Goal: Information Seeking & Learning: Learn about a topic

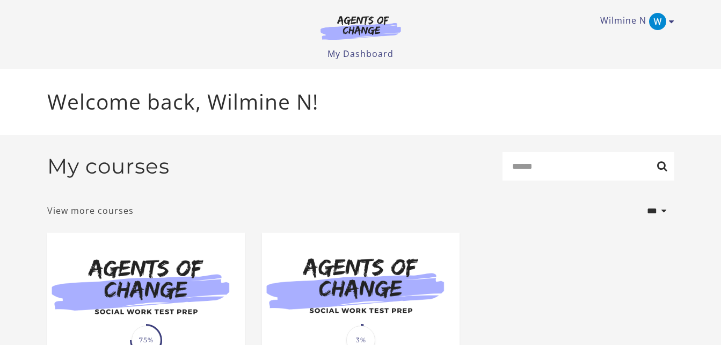
click at [97, 211] on link "View more courses" at bounding box center [90, 210] width 86 height 13
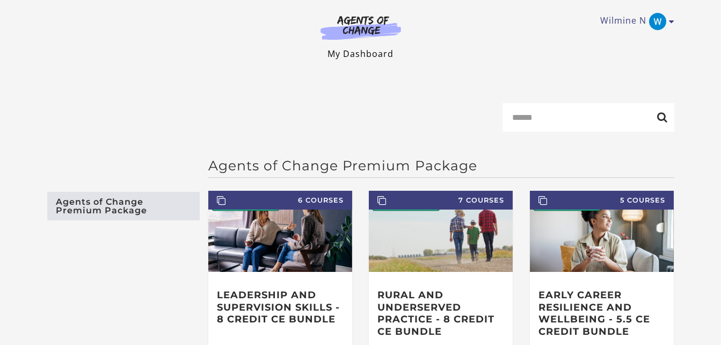
click at [356, 52] on link "My Dashboard" at bounding box center [360, 54] width 66 height 12
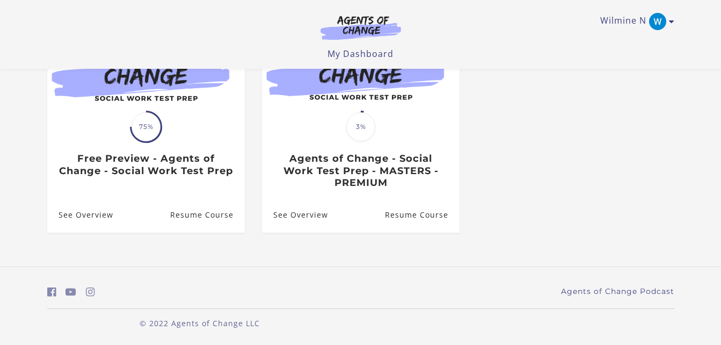
scroll to position [150, 0]
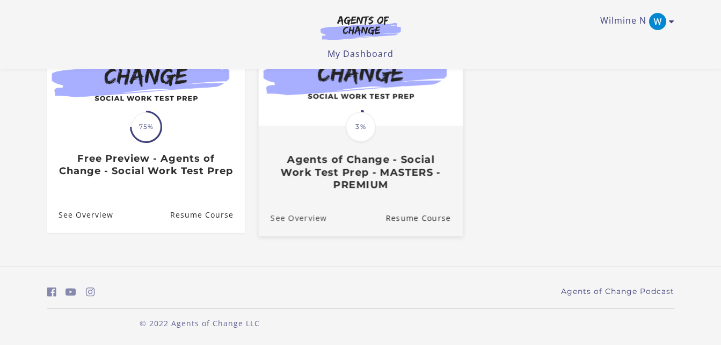
click at [303, 218] on link "See Overview" at bounding box center [292, 217] width 68 height 36
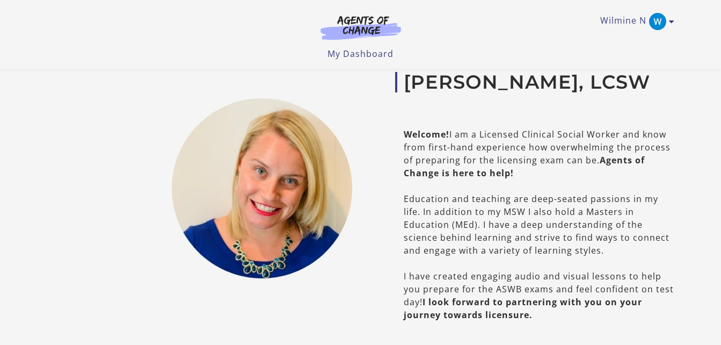
scroll to position [472, 0]
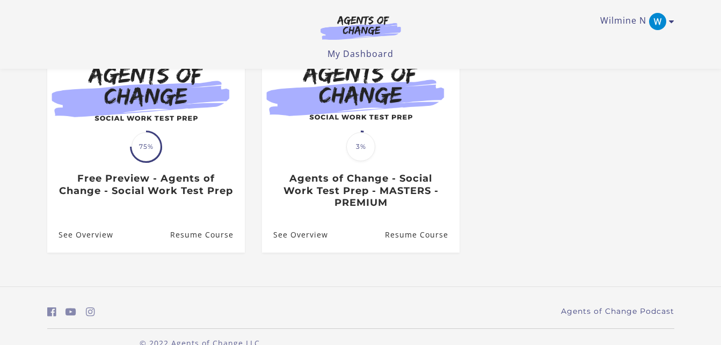
scroll to position [150, 0]
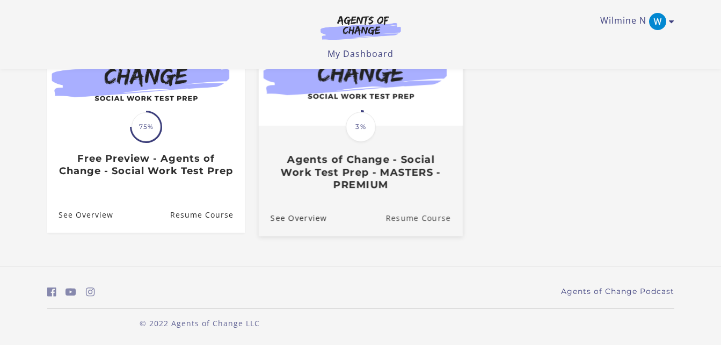
click at [404, 215] on link "Resume Course" at bounding box center [423, 217] width 77 height 36
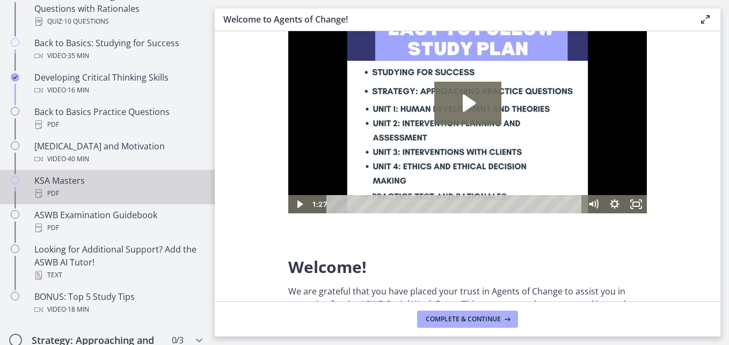
scroll to position [347, 0]
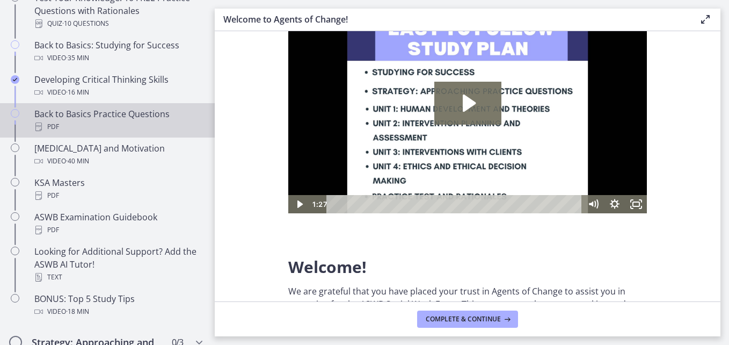
click at [127, 120] on div "Back to Basics Practice Questions PDF" at bounding box center [117, 120] width 167 height 26
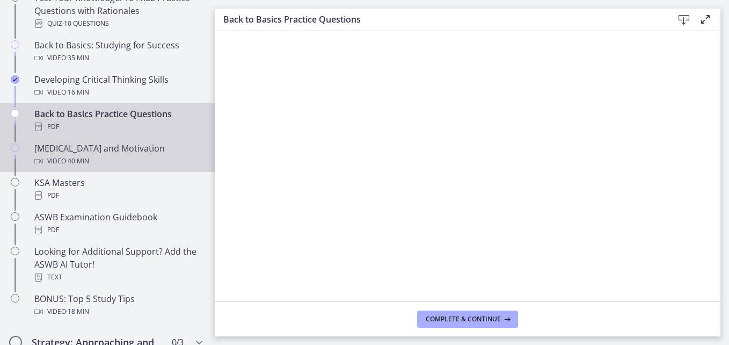
click at [74, 153] on div "Test Anxiety and Motivation Video · 40 min" at bounding box center [117, 155] width 167 height 26
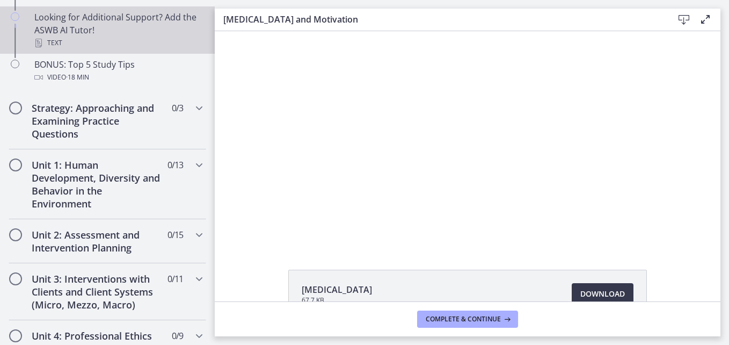
scroll to position [582, 0]
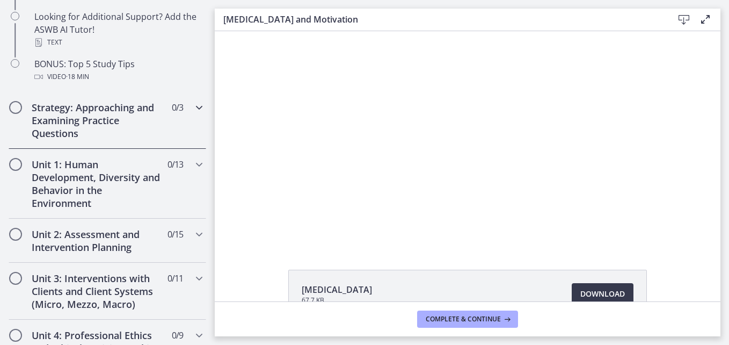
click at [115, 113] on h2 "Strategy: Approaching and Examining Practice Questions" at bounding box center [97, 120] width 131 height 39
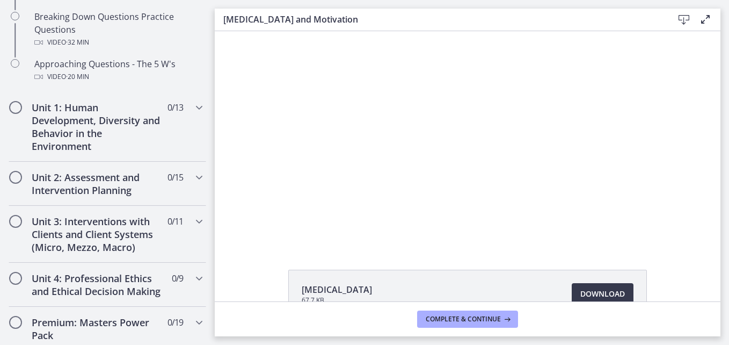
scroll to position [338, 0]
click at [60, 126] on h2 "Unit 1: Human Development, Diversity and Behavior in the Environment" at bounding box center [97, 127] width 131 height 52
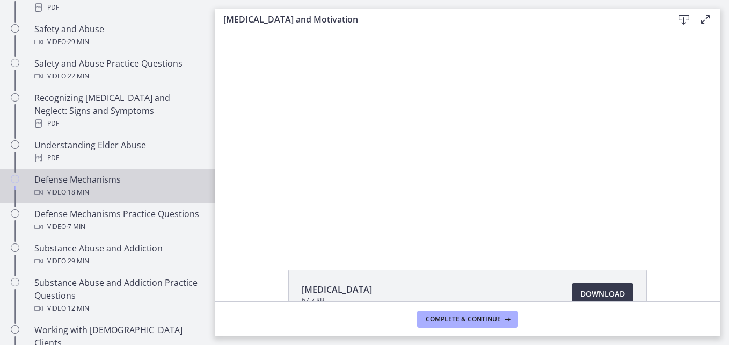
scroll to position [502, 0]
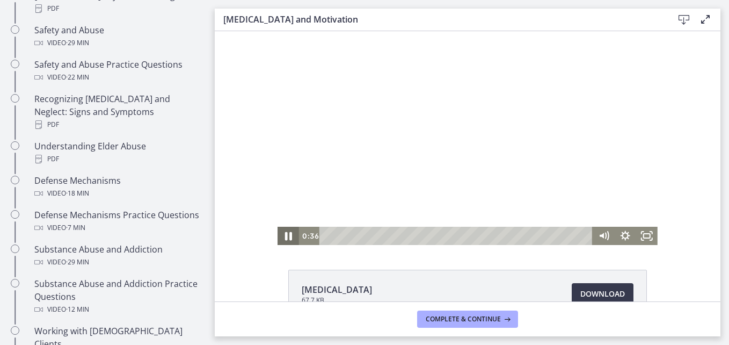
click at [285, 235] on icon "Pause" at bounding box center [288, 236] width 7 height 9
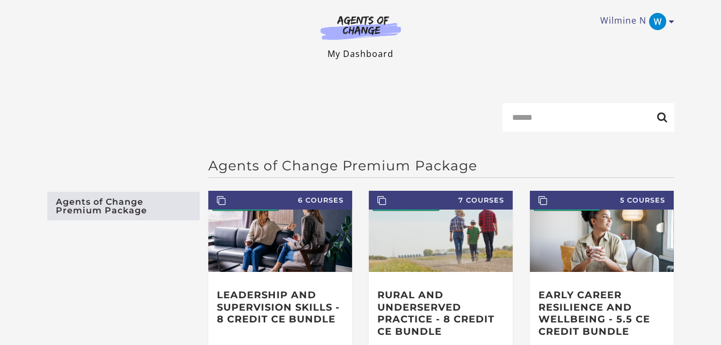
click at [354, 55] on link "My Dashboard" at bounding box center [360, 54] width 66 height 12
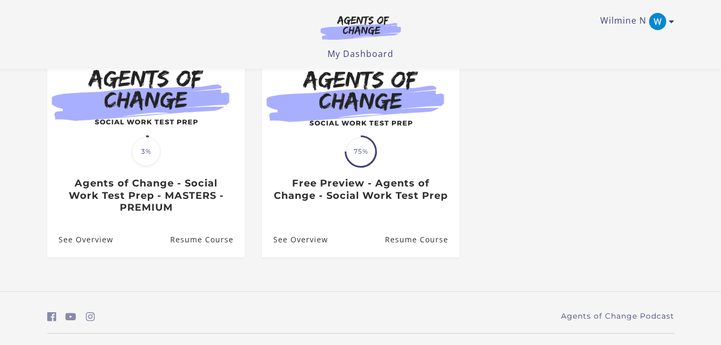
scroll to position [123, 0]
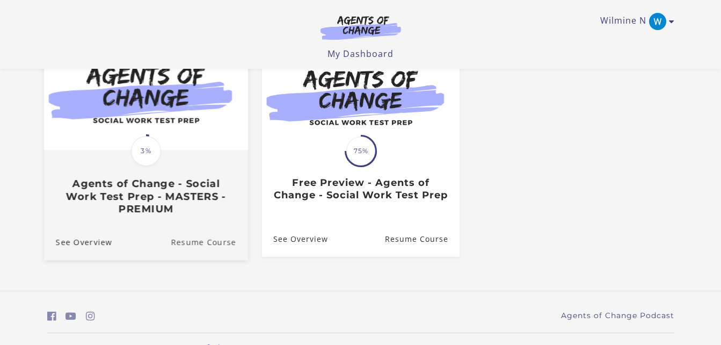
click at [199, 245] on link "Resume Course" at bounding box center [209, 241] width 77 height 36
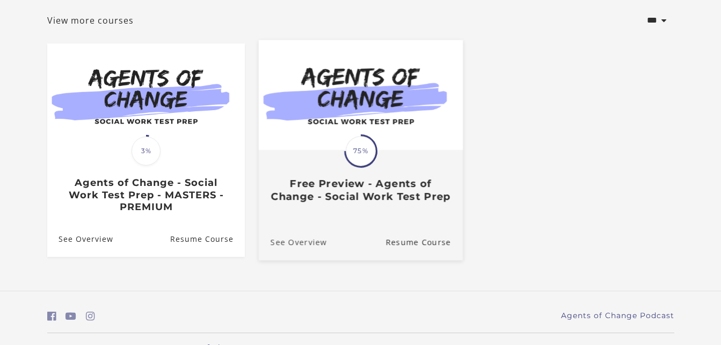
click at [301, 247] on link "See Overview" at bounding box center [292, 241] width 68 height 36
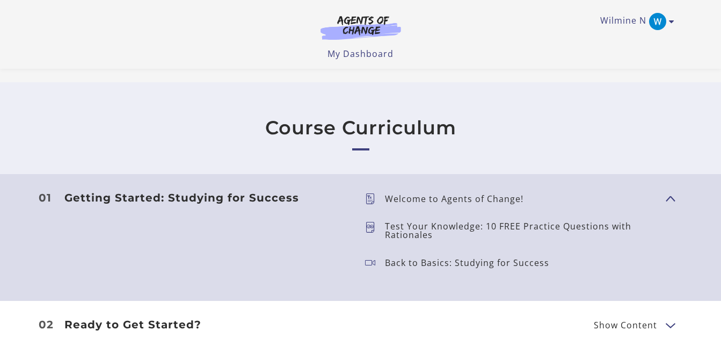
scroll to position [836, 0]
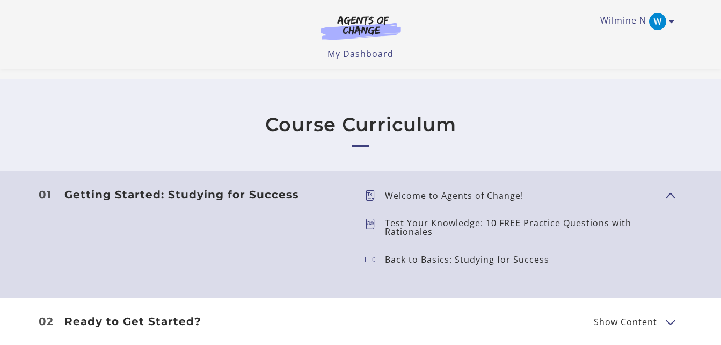
click at [620, 322] on span "Show Content" at bounding box center [625, 321] width 63 height 9
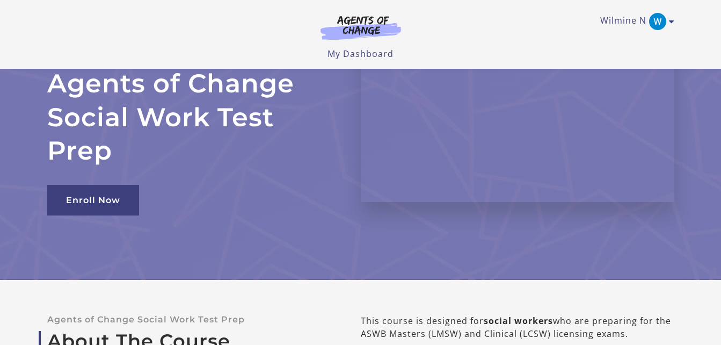
scroll to position [0, 0]
